Goal: Task Accomplishment & Management: Complete application form

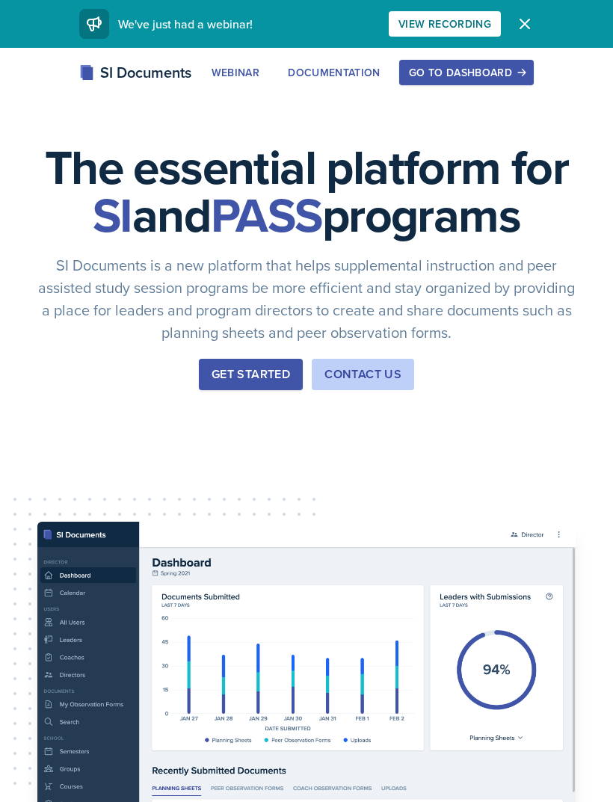
click at [523, 64] on button "Go to Dashboard" at bounding box center [466, 72] width 135 height 25
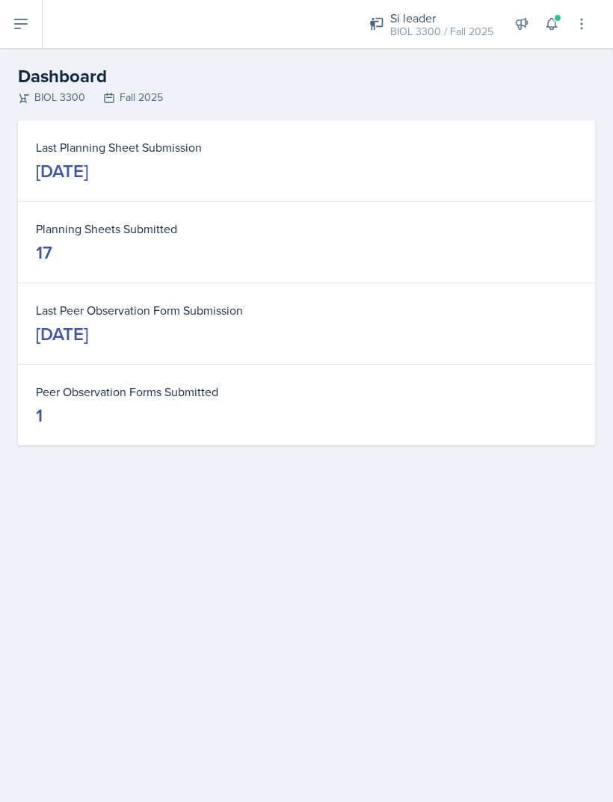
click at [8, 4] on button at bounding box center [21, 24] width 43 height 48
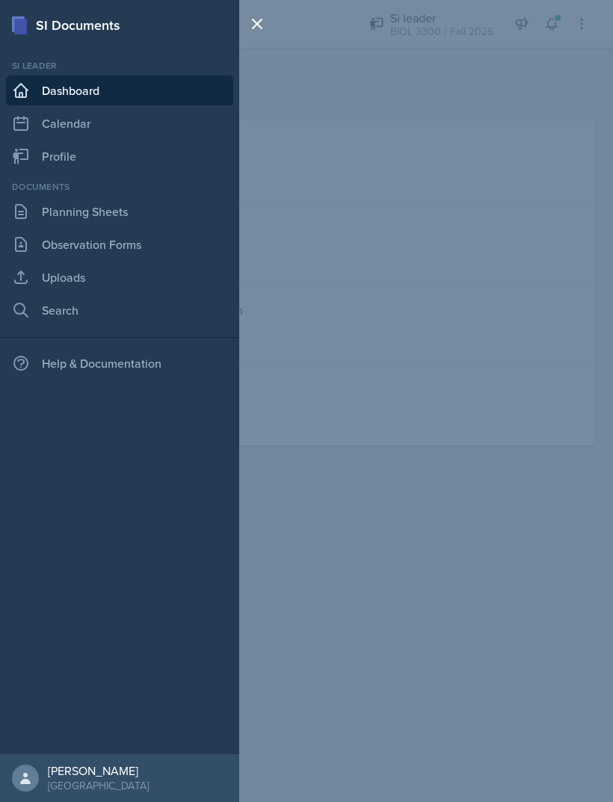
click at [21, 241] on icon at bounding box center [21, 244] width 18 height 18
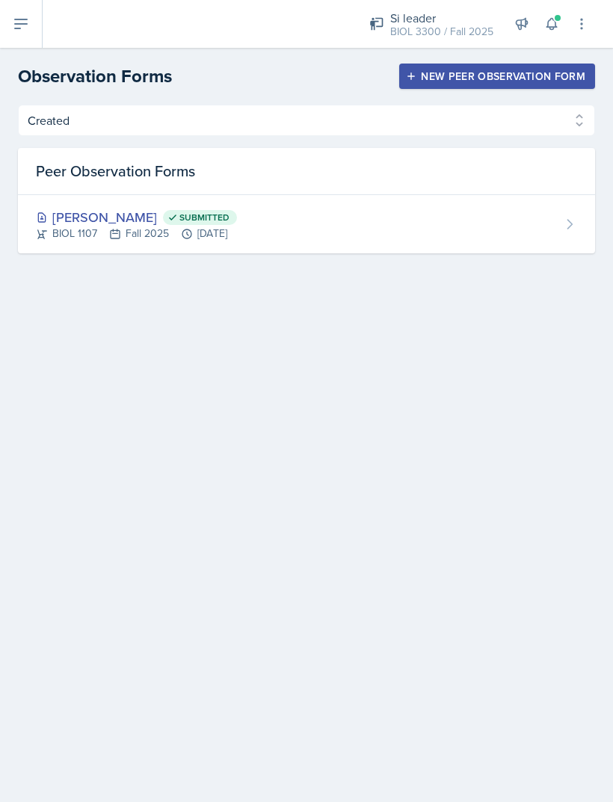
click at [438, 73] on div "New Peer Observation Form" at bounding box center [497, 76] width 176 height 12
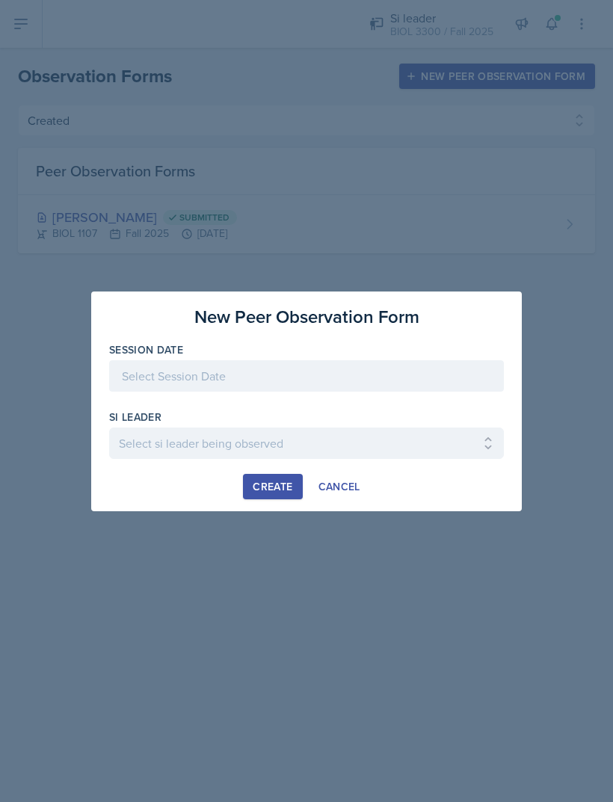
click at [133, 368] on div at bounding box center [306, 375] width 395 height 31
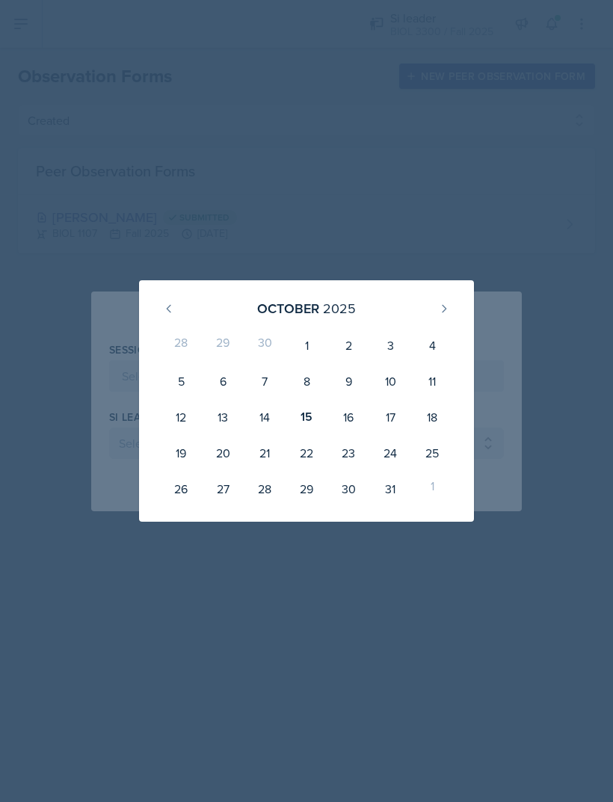
click at [310, 404] on div "15" at bounding box center [306, 417] width 42 height 36
type input "[DATE]"
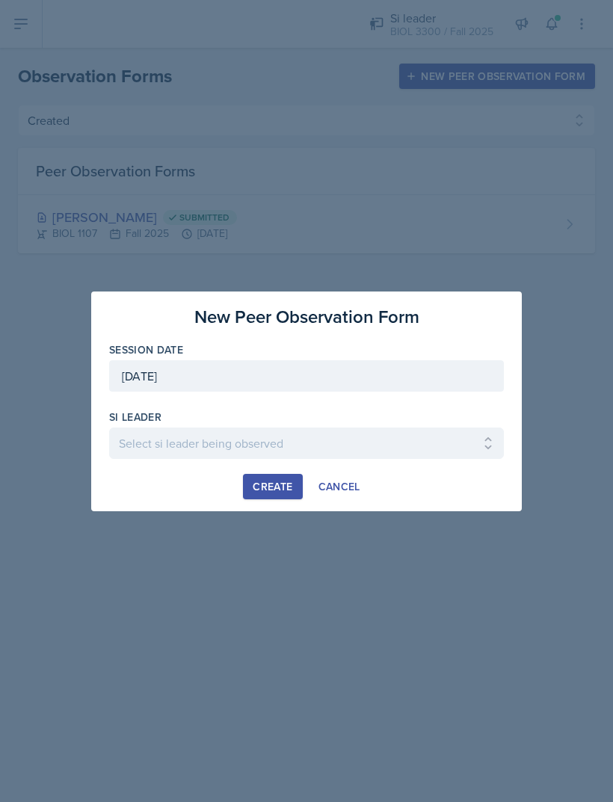
click at [160, 442] on select "Select si leader being observed [PERSON_NAME] / PSYC 2500 / The Phantoms of The…" at bounding box center [306, 442] width 395 height 31
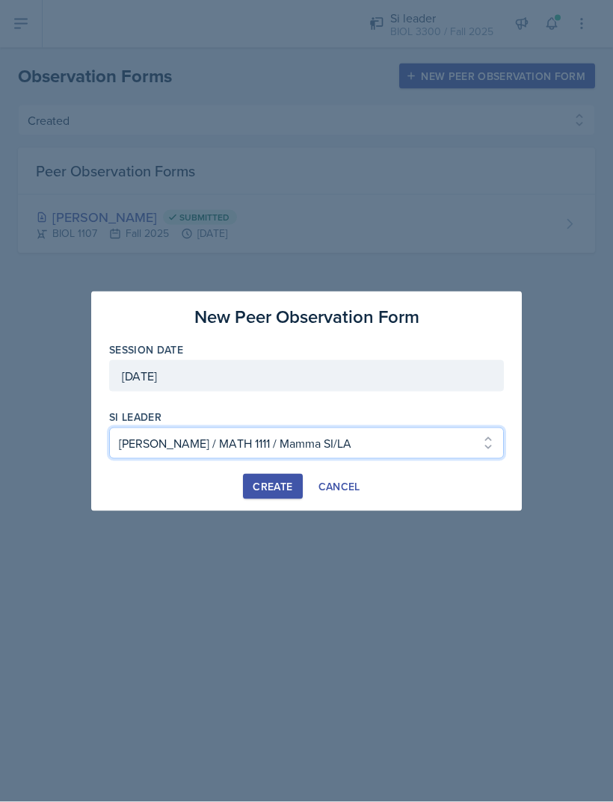
scroll to position [48, 0]
click at [235, 430] on select "Select si leader being observed [PERSON_NAME] / PSYC 2500 / The Phantoms of The…" at bounding box center [306, 442] width 395 height 31
select select "e2885db4-bbd8-4976-ad05-3606d8c11c42"
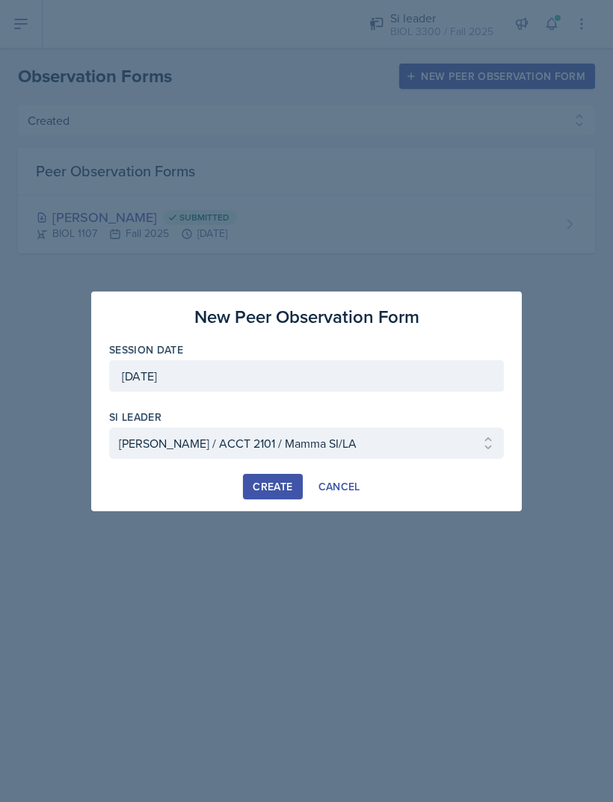
click at [270, 491] on div "Create" at bounding box center [273, 486] width 40 height 12
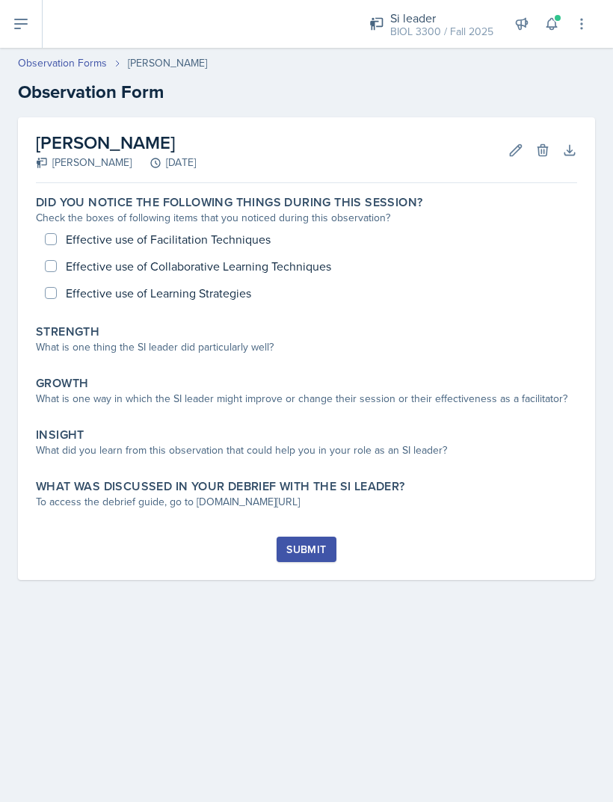
click at [119, 362] on div "Strength What is one thing the SI leader did particularly well?" at bounding box center [306, 341] width 553 height 46
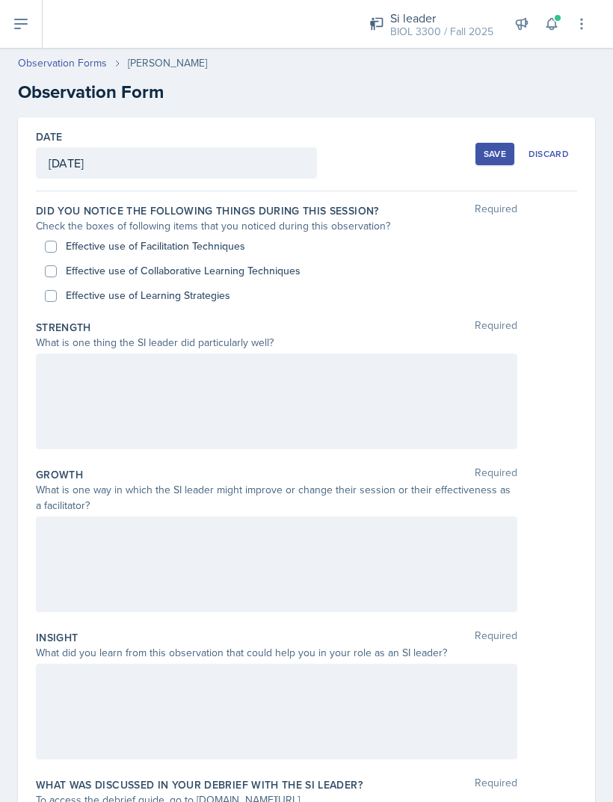
click at [143, 404] on div at bounding box center [276, 401] width 481 height 96
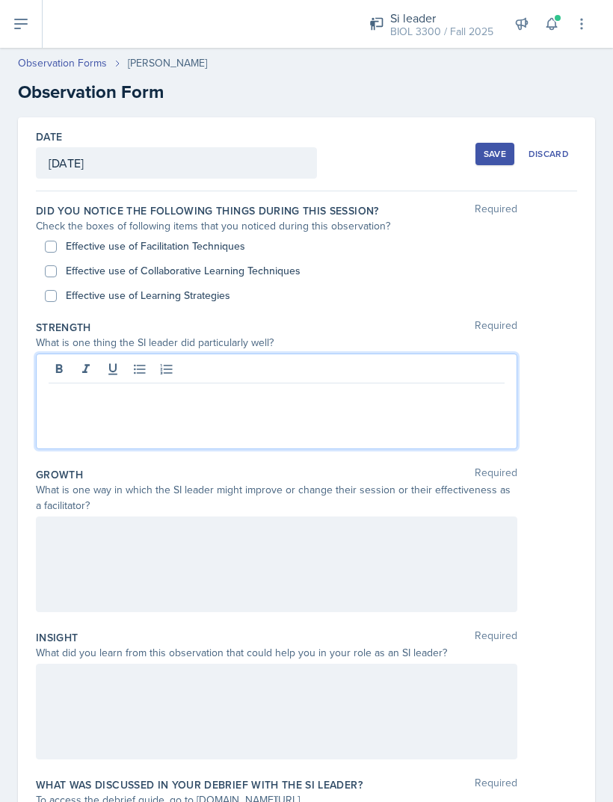
click at [135, 418] on div at bounding box center [276, 401] width 481 height 96
click at [185, 402] on p at bounding box center [277, 395] width 456 height 18
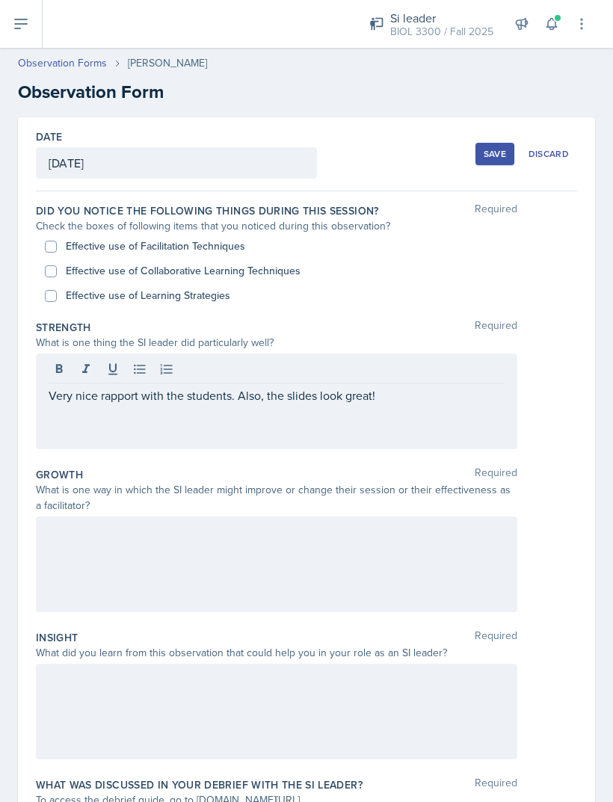
scroll to position [40, 0]
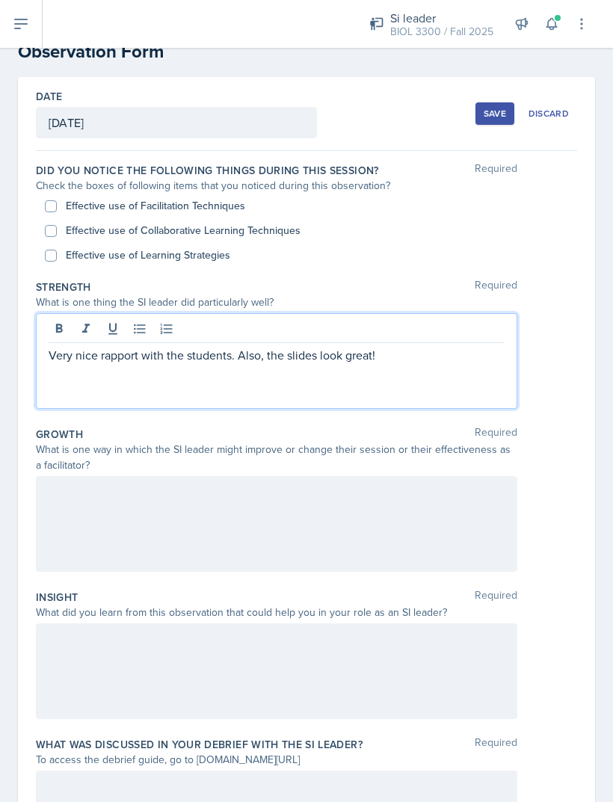
click at [114, 718] on div at bounding box center [276, 671] width 481 height 96
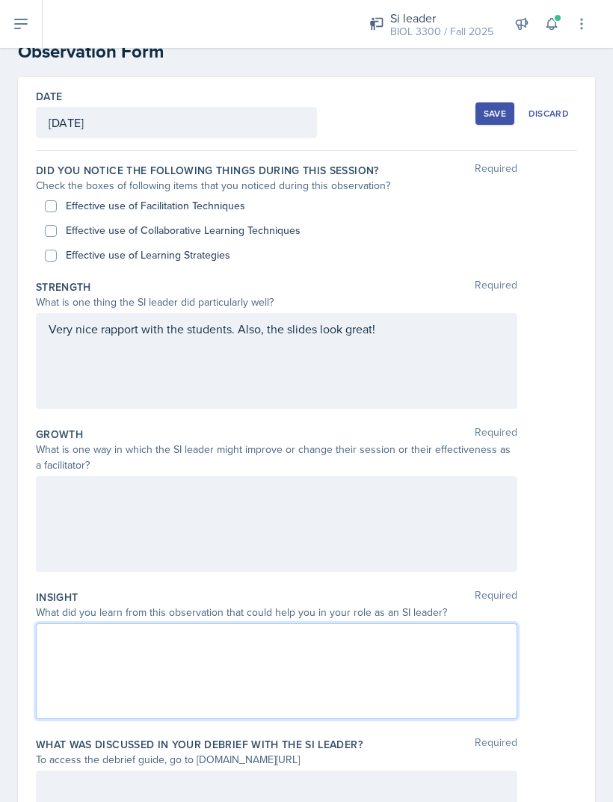
click at [102, 717] on div at bounding box center [276, 671] width 481 height 96
click at [106, 705] on div at bounding box center [276, 671] width 481 height 96
click at [122, 667] on p at bounding box center [277, 665] width 456 height 18
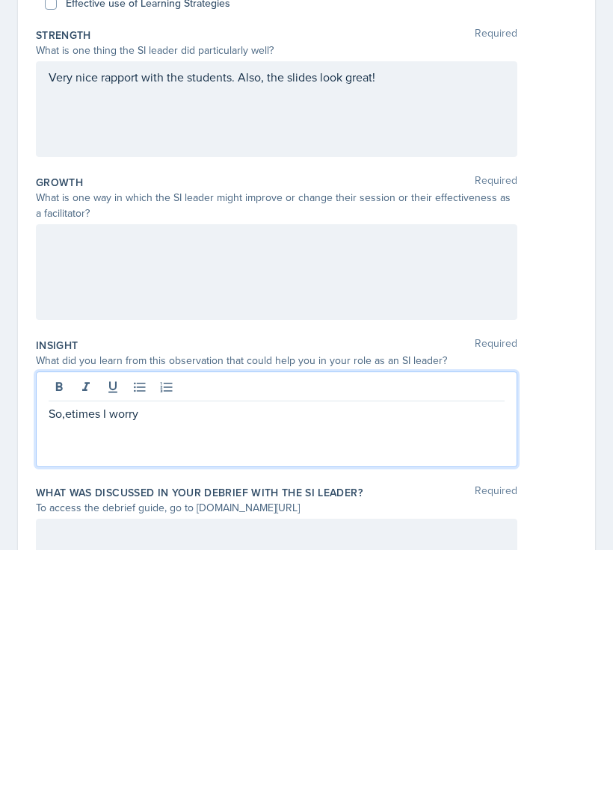
click at [59, 656] on p "So,etimes I worry" at bounding box center [277, 665] width 456 height 18
click at [67, 656] on p "So,etimes I worry" at bounding box center [277, 665] width 456 height 18
click at [179, 656] on p "Sometimes I worry" at bounding box center [277, 665] width 456 height 18
click at [263, 656] on p "Sometimes I worry about being too blunt but I see that it worked pretty well he…" at bounding box center [277, 665] width 456 height 18
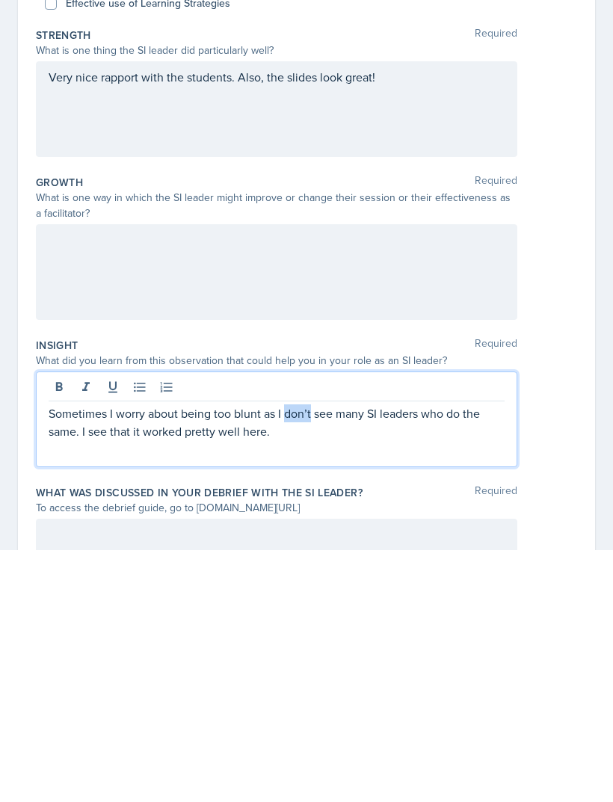
click at [289, 656] on p "Sometimes I worry about being too blunt as I don’t see many SI leaders who do t…" at bounding box center [277, 674] width 456 height 36
click at [297, 656] on p "Sometimes I worry about being too blunt as I don’t see many SI leaders who do t…" at bounding box center [277, 674] width 456 height 36
click at [158, 628] on button at bounding box center [166, 638] width 21 height 21
click at [185, 656] on p "Sometimes I worry about being too blunt as I don’t see many SI leaders who do t…" at bounding box center [283, 674] width 444 height 36
click at [287, 656] on p "Sometimes I worry about being too blunt as I don’t see many SI leaders who do t…" at bounding box center [283, 674] width 444 height 36
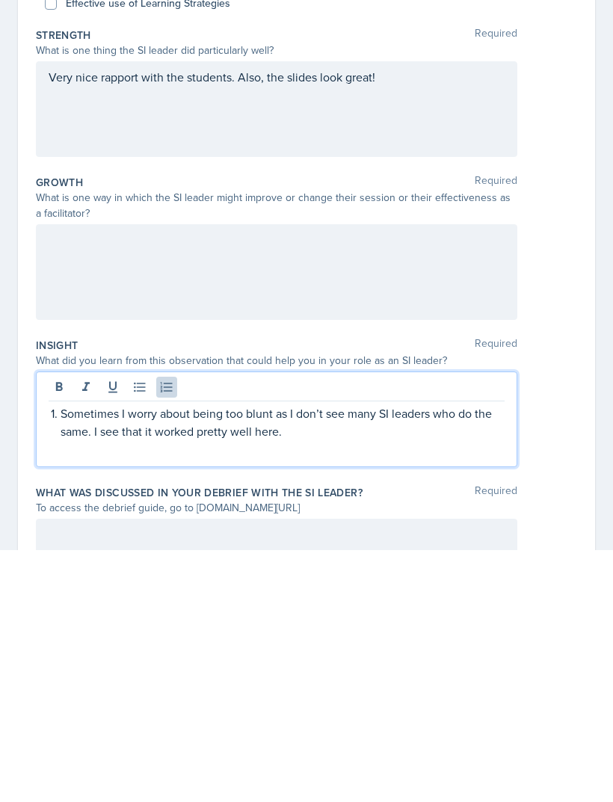
click at [164, 631] on icon at bounding box center [166, 638] width 15 height 15
click at [266, 656] on p "Sometimes I worry about being too blunt as I don’t see many SI leaders who do t…" at bounding box center [277, 674] width 456 height 36
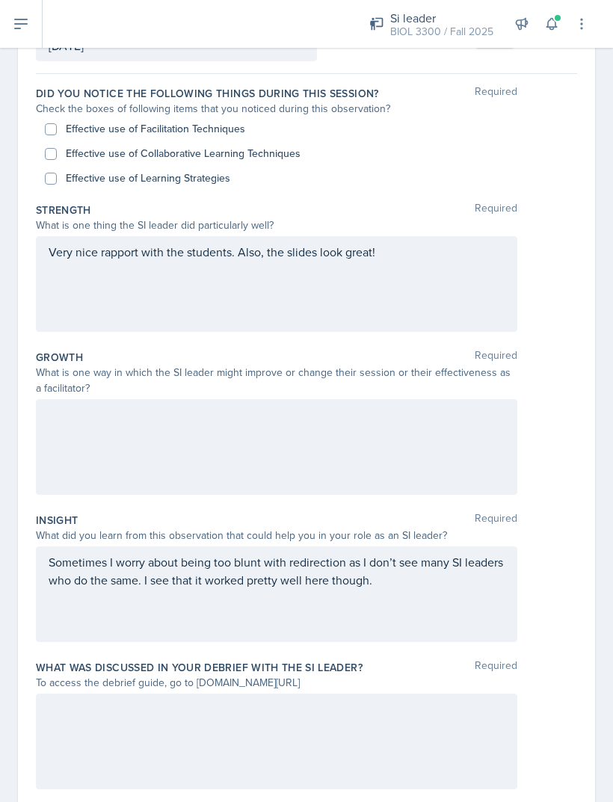
scroll to position [117, 0]
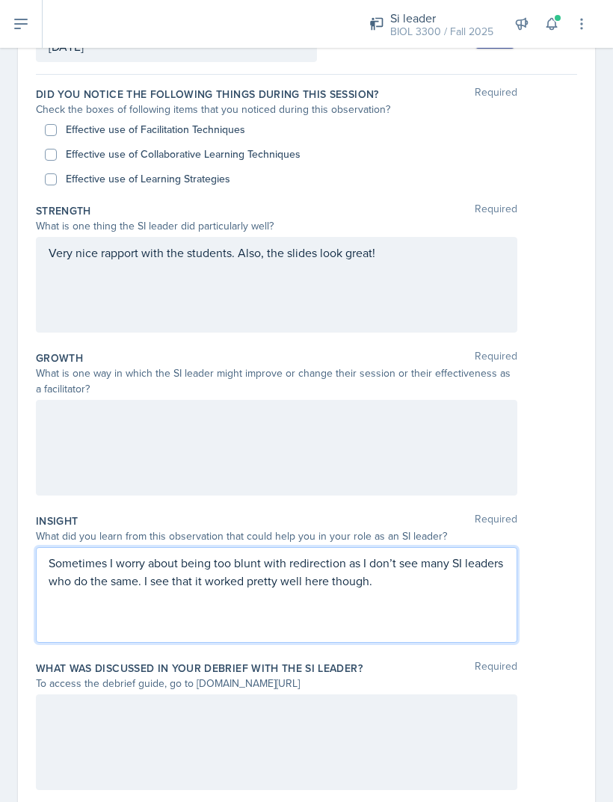
click at [448, 715] on div at bounding box center [276, 742] width 481 height 96
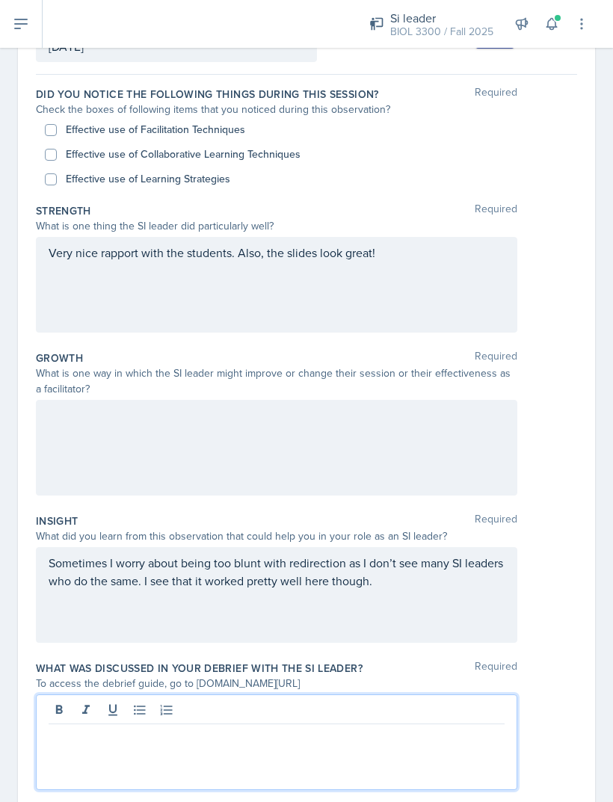
click at [438, 709] on div at bounding box center [276, 742] width 481 height 96
click at [434, 710] on div at bounding box center [276, 742] width 481 height 96
click at [438, 714] on div at bounding box center [276, 742] width 481 height 96
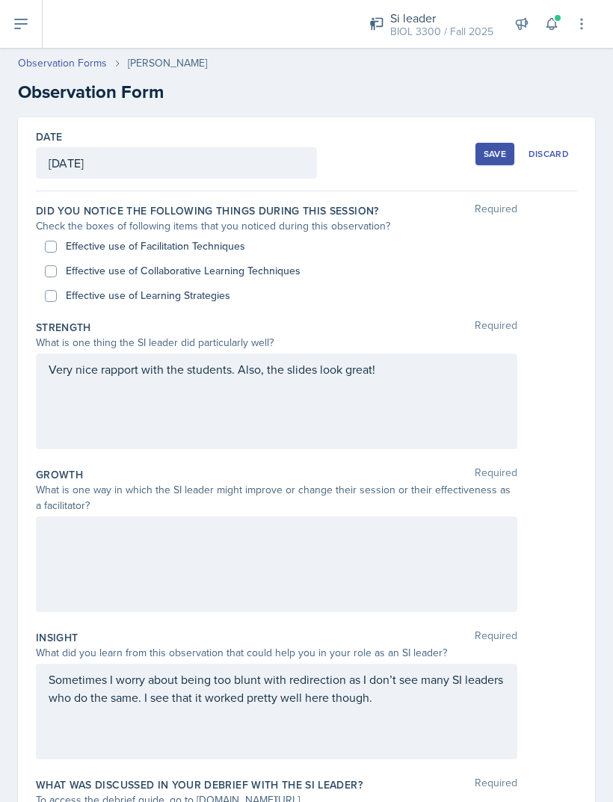
scroll to position [0, 0]
click at [340, 523] on div at bounding box center [276, 564] width 481 height 96
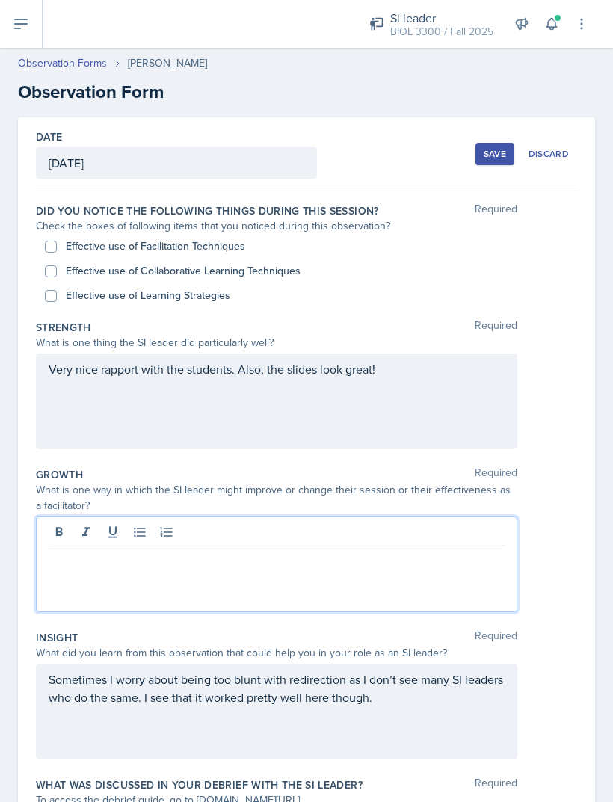
click at [331, 532] on div at bounding box center [276, 564] width 481 height 96
click at [399, 666] on div "Sometimes I worry about being too blunt with redirection as I don’t see many SI…" at bounding box center [276, 712] width 481 height 96
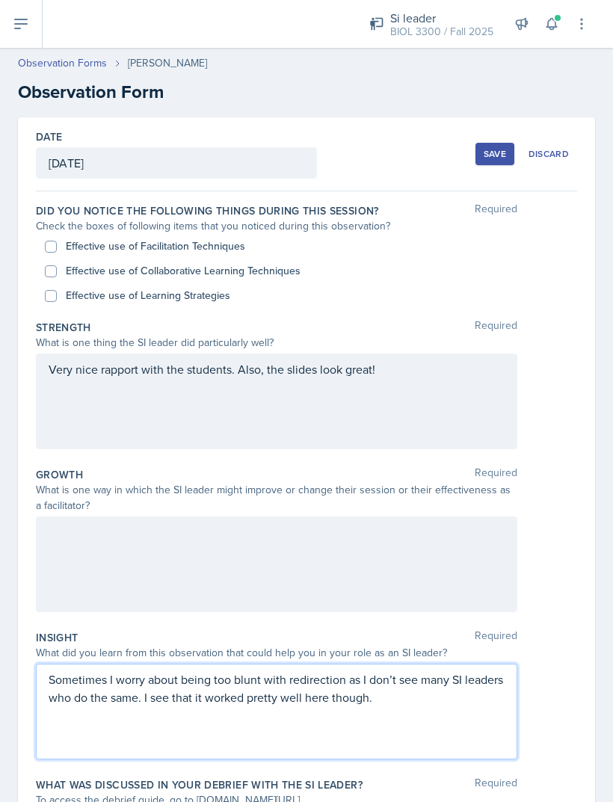
click at [99, 516] on div at bounding box center [276, 564] width 481 height 96
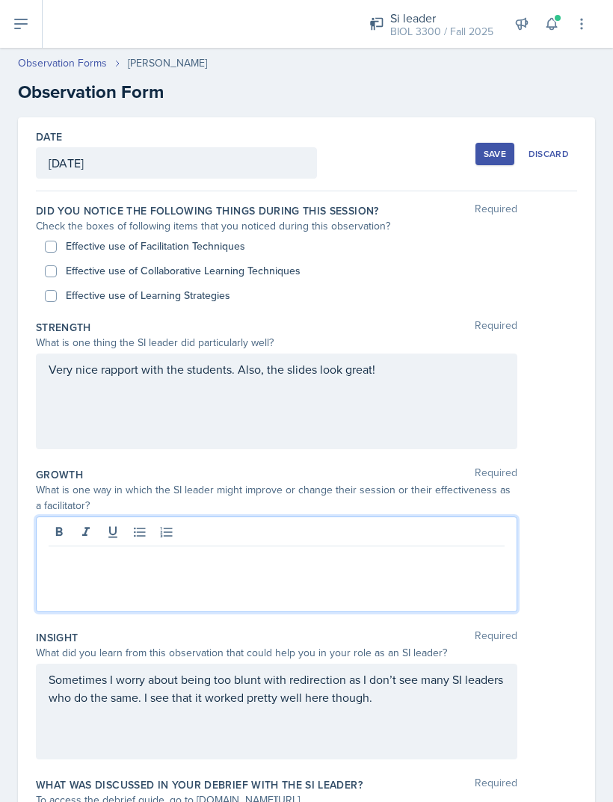
click at [68, 549] on p at bounding box center [277, 558] width 456 height 18
